Goal: Transaction & Acquisition: Purchase product/service

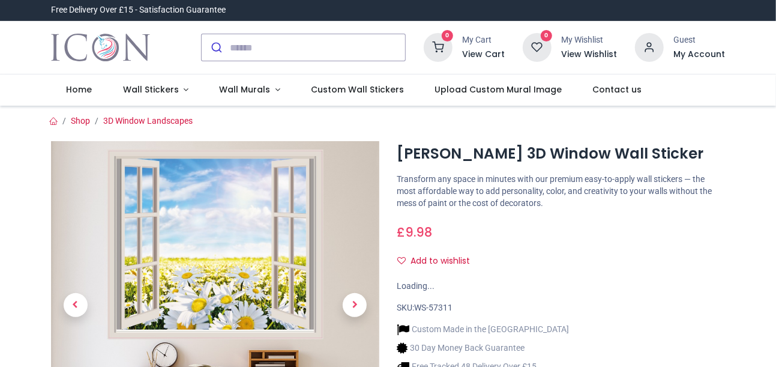
click at [637, 275] on div "Daisy Fields 3D Window Wall Sticker https://www.iconwallstickers.co.uk/daisy-fi…" at bounding box center [561, 337] width 346 height 393
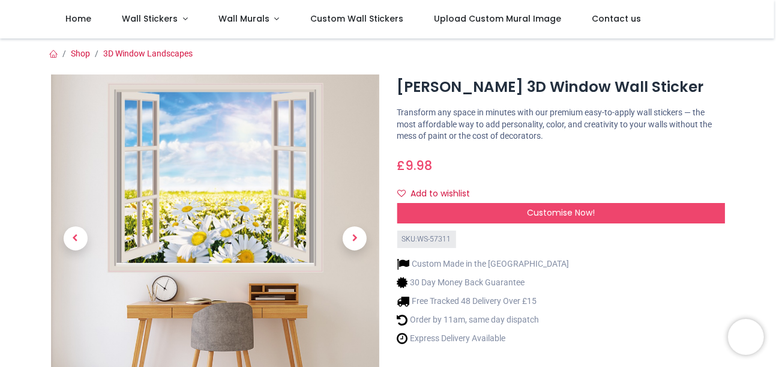
scroll to position [46, 0]
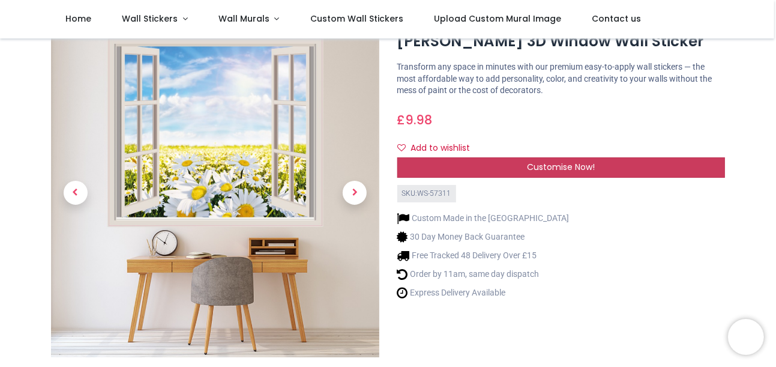
click at [571, 163] on span "Customise Now!" at bounding box center [561, 167] width 68 height 12
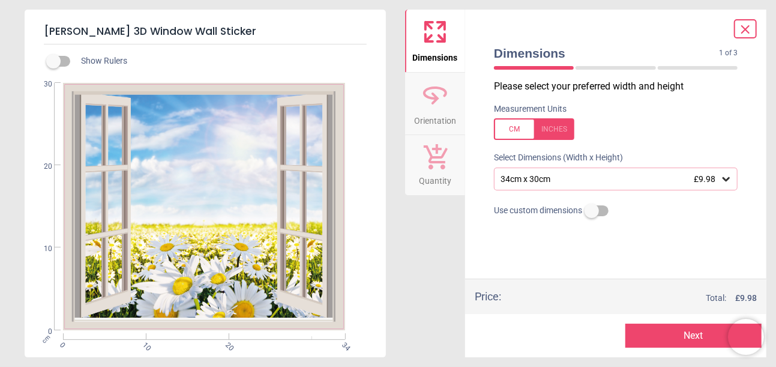
click at [724, 179] on icon at bounding box center [726, 179] width 7 height 4
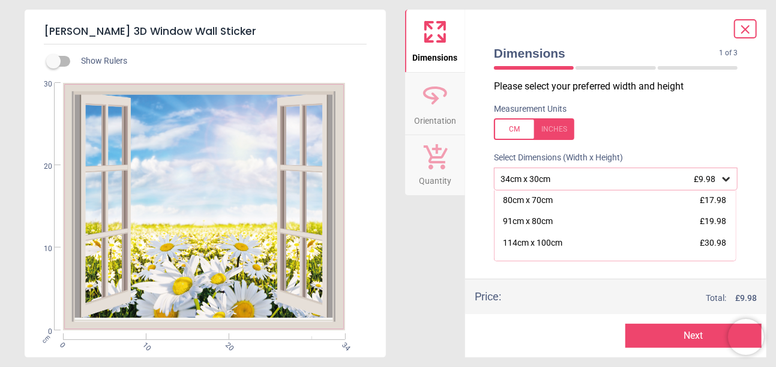
scroll to position [91, 0]
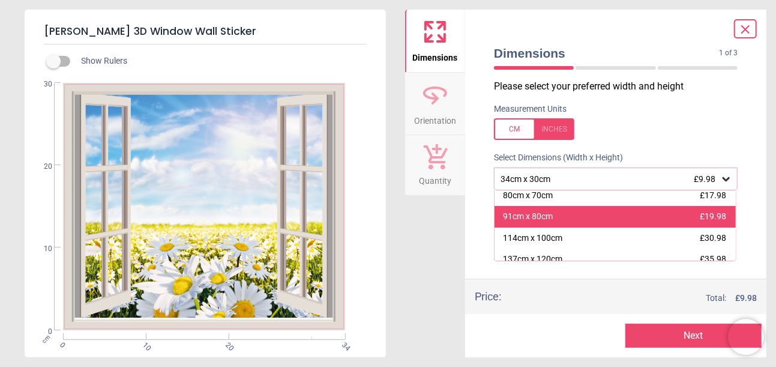
click at [702, 215] on span "£19.98" at bounding box center [713, 216] width 26 height 10
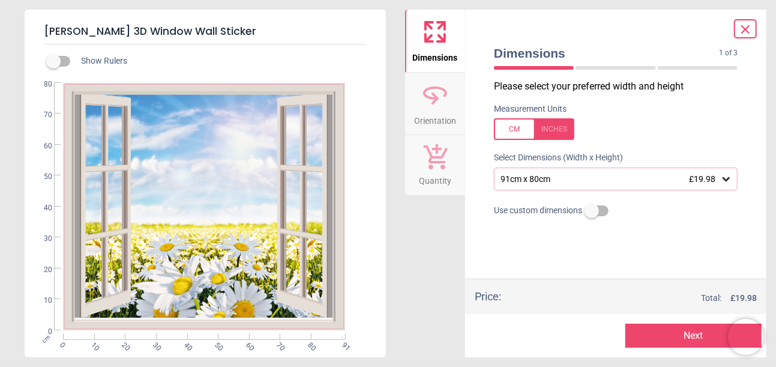
click at [650, 336] on button "Next" at bounding box center [693, 336] width 136 height 24
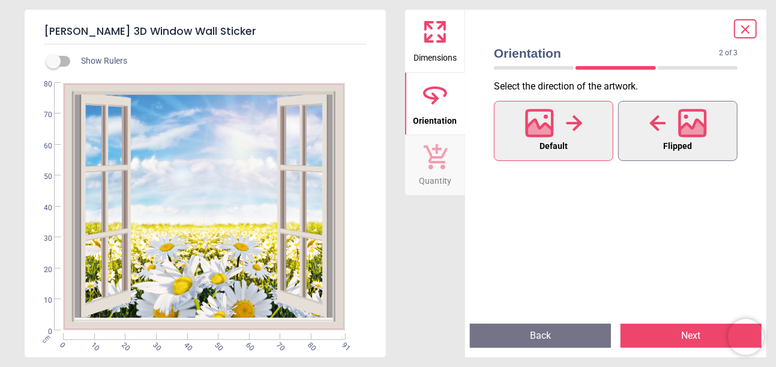
click at [696, 137] on icon at bounding box center [692, 129] width 26 height 21
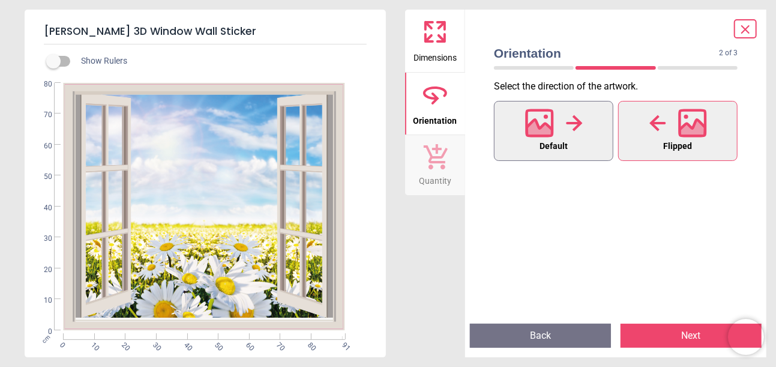
click at [570, 143] on button "Default" at bounding box center [553, 131] width 119 height 60
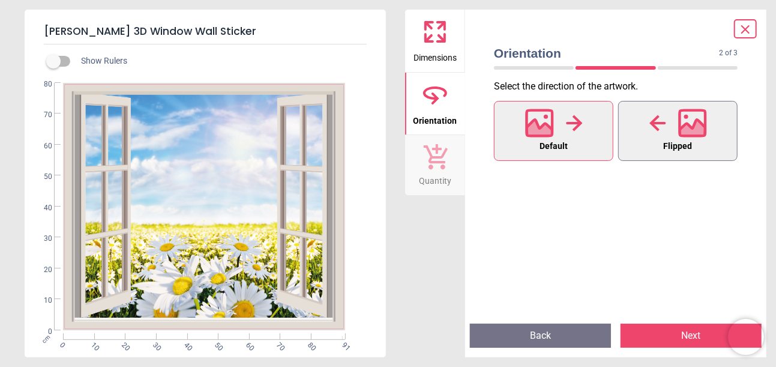
click at [639, 128] on button "Flipped" at bounding box center [677, 131] width 119 height 60
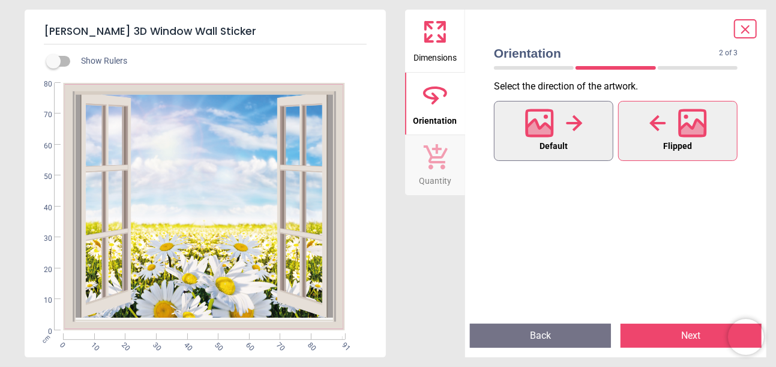
click at [568, 129] on icon at bounding box center [574, 123] width 17 height 18
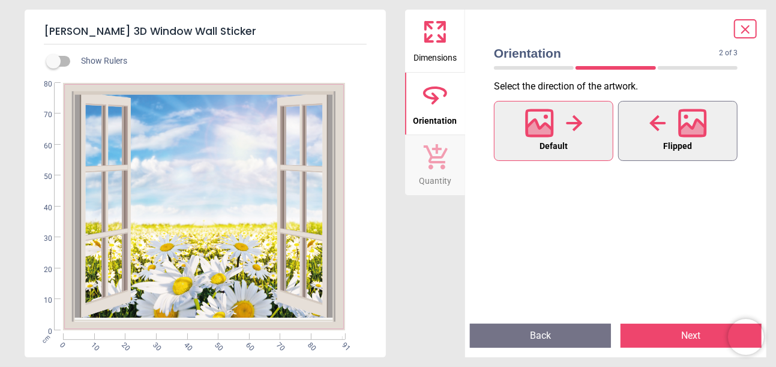
click at [667, 116] on div at bounding box center [678, 122] width 58 height 31
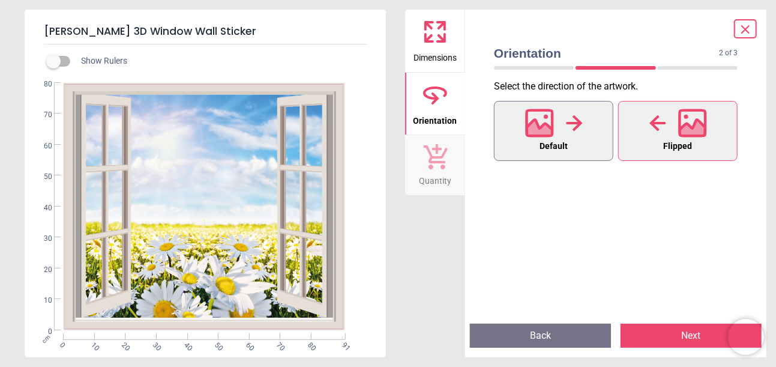
click at [558, 139] on span "Default" at bounding box center [554, 147] width 28 height 16
